Goal: Book appointment/travel/reservation

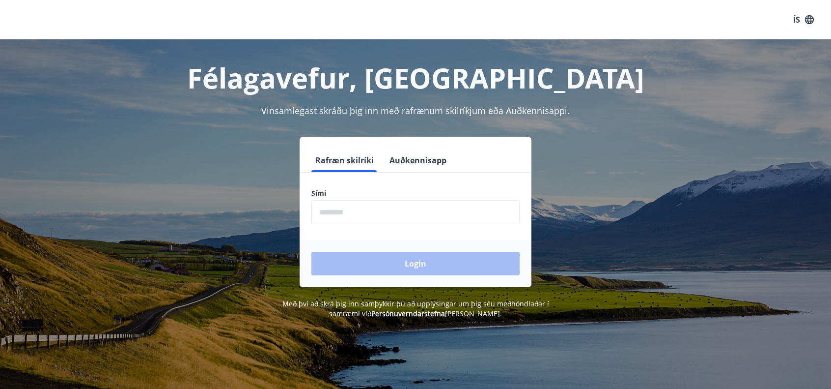
click at [389, 217] on input "phone" at bounding box center [415, 212] width 208 height 24
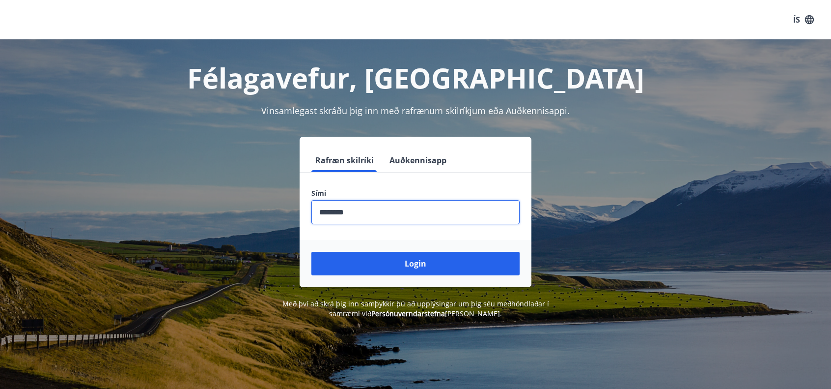
type input "********"
click at [407, 265] on button "Login" at bounding box center [415, 263] width 208 height 24
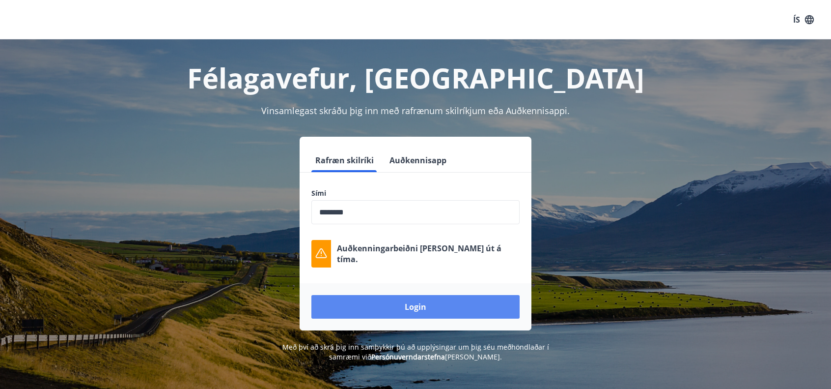
click at [393, 307] on button "Login" at bounding box center [415, 307] width 208 height 24
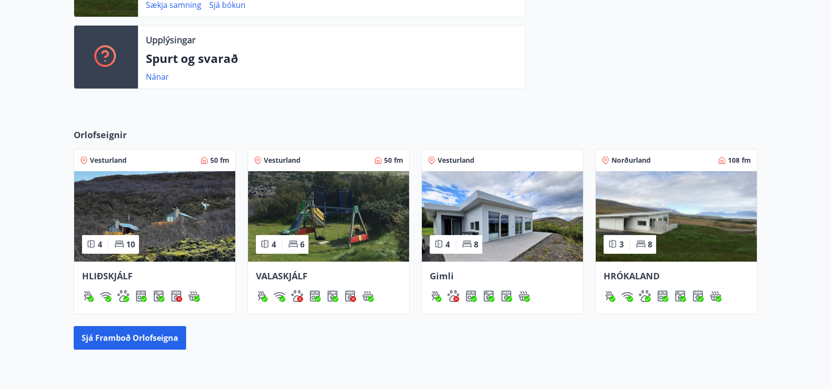
scroll to position [327, 0]
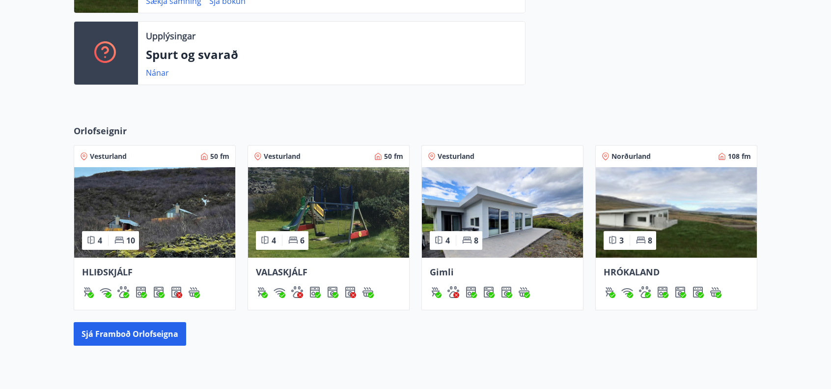
click at [521, 222] on img at bounding box center [502, 212] width 161 height 90
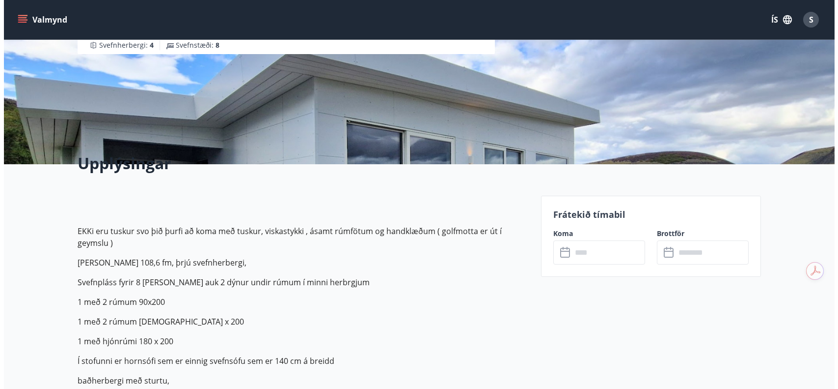
scroll to position [131, 0]
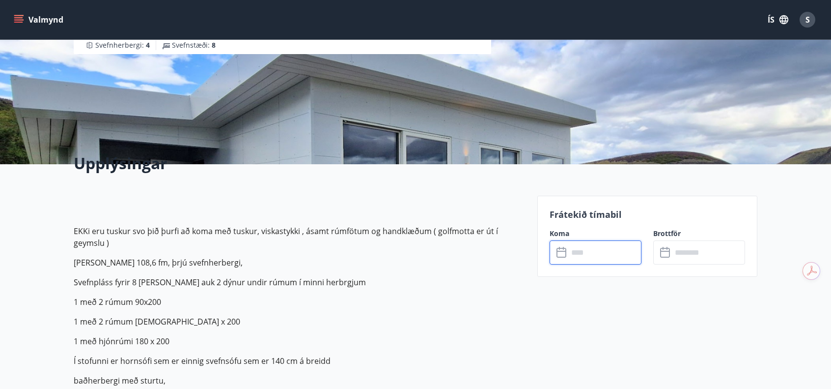
click at [607, 251] on input "text" at bounding box center [604, 252] width 73 height 24
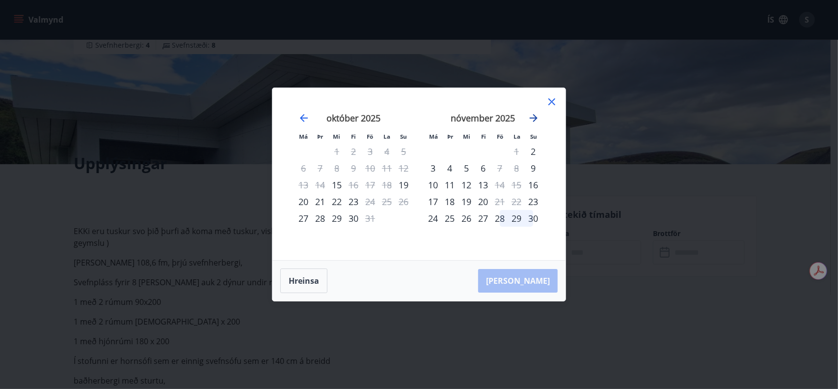
click at [536, 118] on icon "Move forward to switch to the next month." at bounding box center [534, 118] width 8 height 8
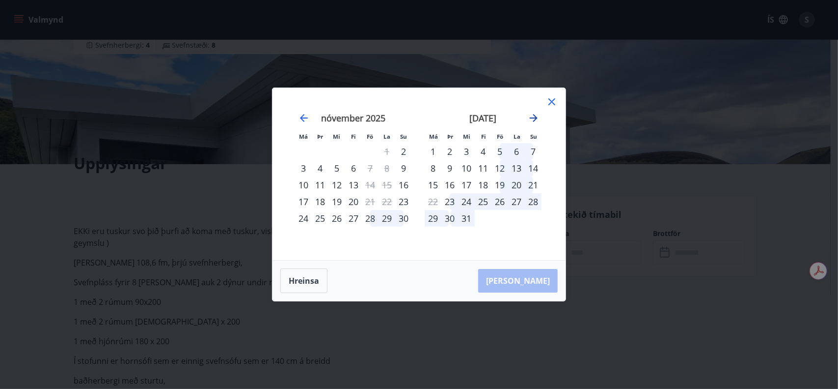
click at [536, 118] on icon "Move forward to switch to the next month." at bounding box center [534, 118] width 8 height 8
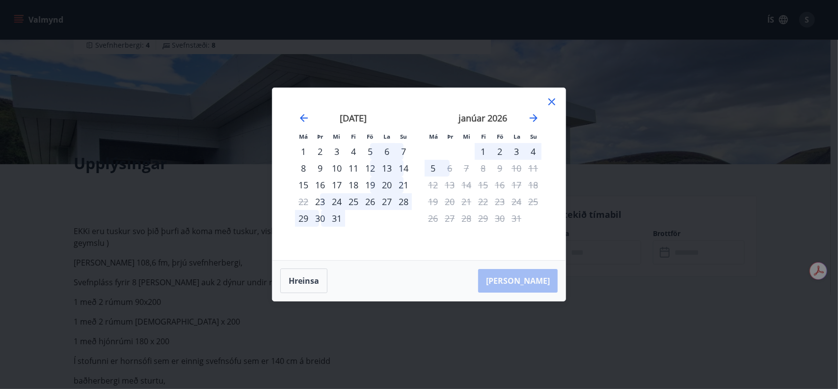
click at [499, 219] on div "30" at bounding box center [500, 218] width 17 height 17
click at [497, 218] on div "30" at bounding box center [500, 218] width 17 height 17
click at [487, 216] on div "29" at bounding box center [483, 218] width 17 height 17
click at [532, 115] on icon "Move forward to switch to the next month." at bounding box center [534, 118] width 12 height 12
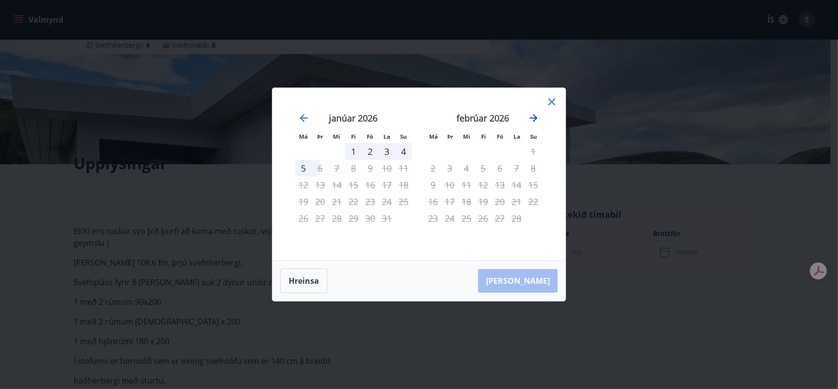
click at [532, 115] on icon "Move forward to switch to the next month." at bounding box center [534, 118] width 12 height 12
click at [307, 115] on icon "Move backward to switch to the previous month." at bounding box center [304, 118] width 12 height 12
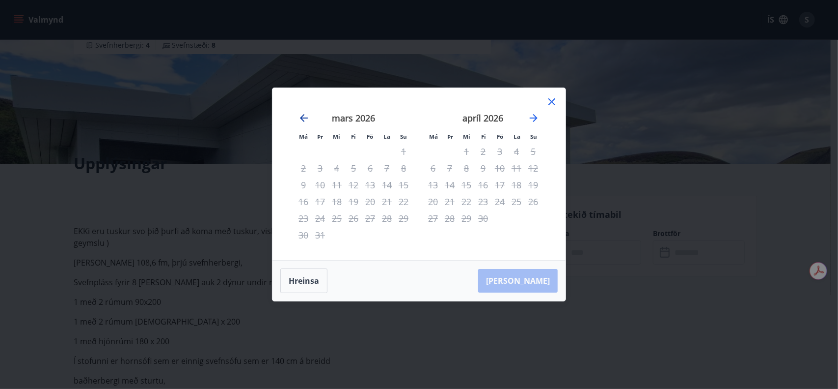
click at [307, 115] on icon "Move backward to switch to the previous month." at bounding box center [304, 118] width 12 height 12
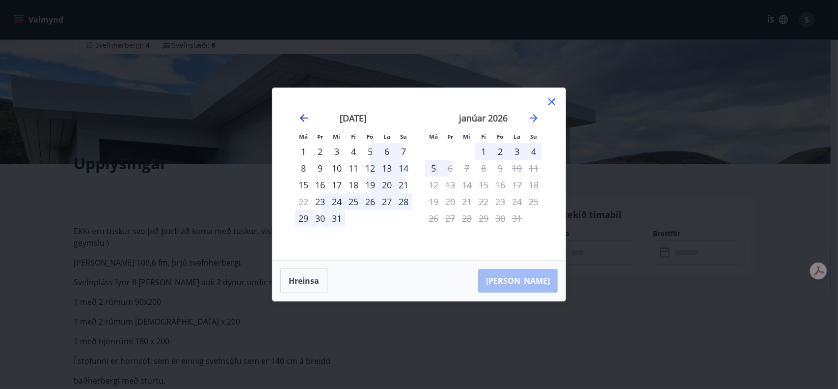
click at [307, 115] on icon "Move backward to switch to the previous month." at bounding box center [304, 118] width 12 height 12
